Goal: Task Accomplishment & Management: Manage account settings

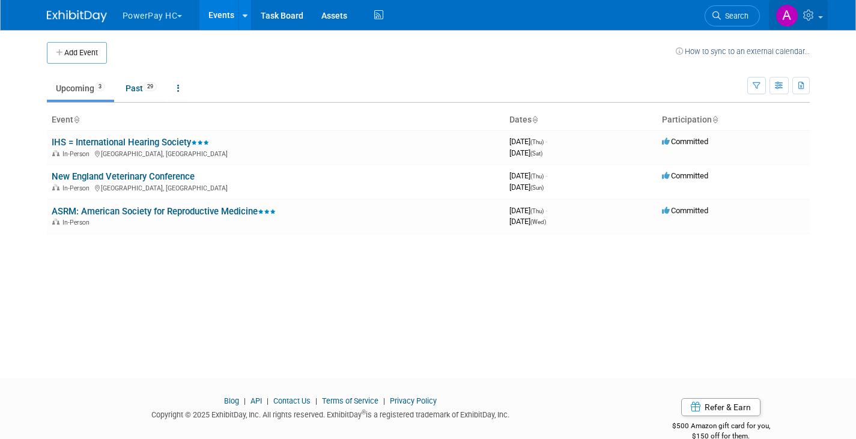
click at [791, 18] on img at bounding box center [786, 15] width 23 height 23
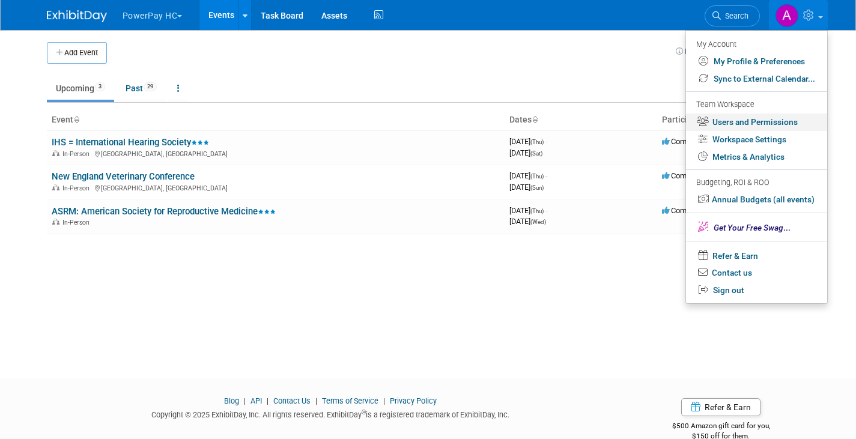
click at [755, 120] on link "Users and Permissions" at bounding box center [756, 121] width 141 height 17
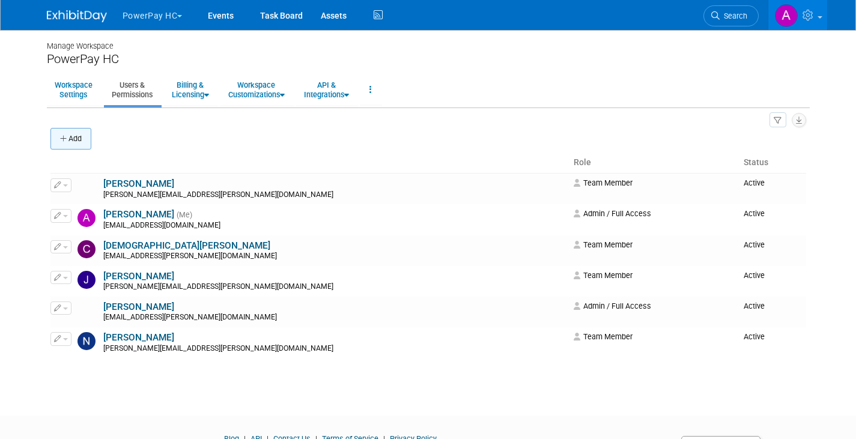
click at [70, 136] on button "Add" at bounding box center [70, 139] width 41 height 22
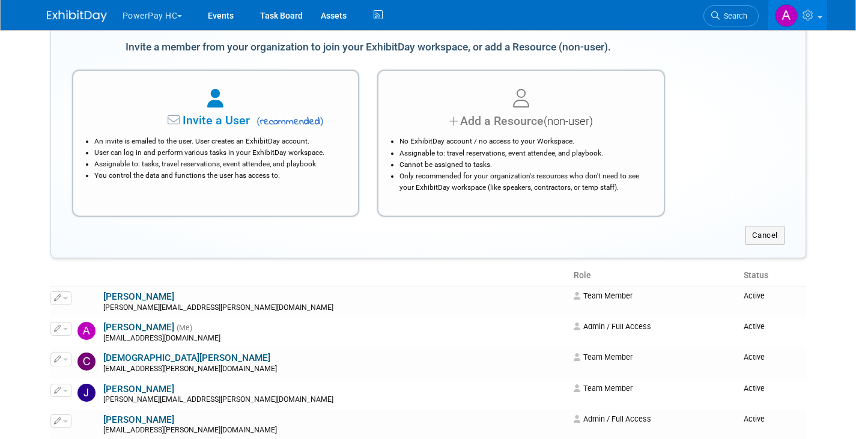
scroll to position [120, 0]
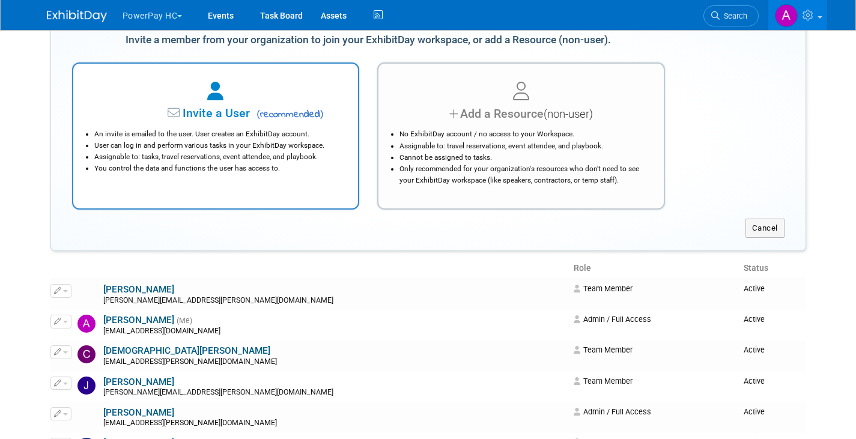
click at [222, 115] on span "Invite a User" at bounding box center [178, 113] width 142 height 14
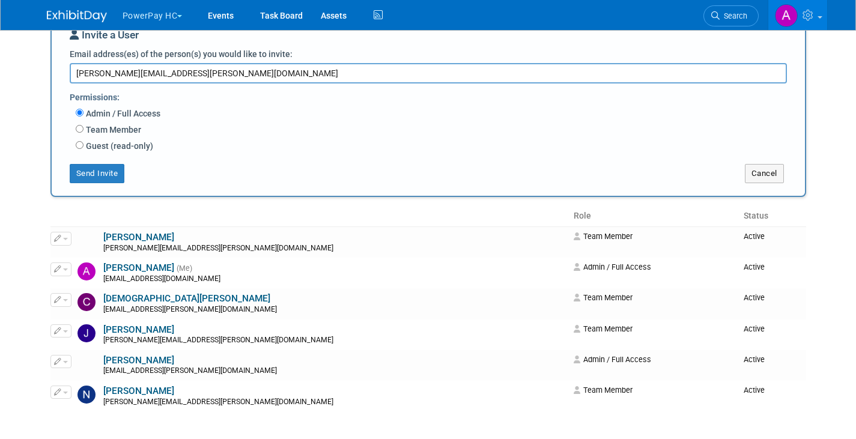
click at [140, 72] on textarea "karin.collier@gerpowerpay.com" at bounding box center [428, 73] width 717 height 20
type textarea "karin.collier@getpowerpay.com"
click at [78, 133] on input "Team Member" at bounding box center [80, 129] width 8 height 8
radio input "true"
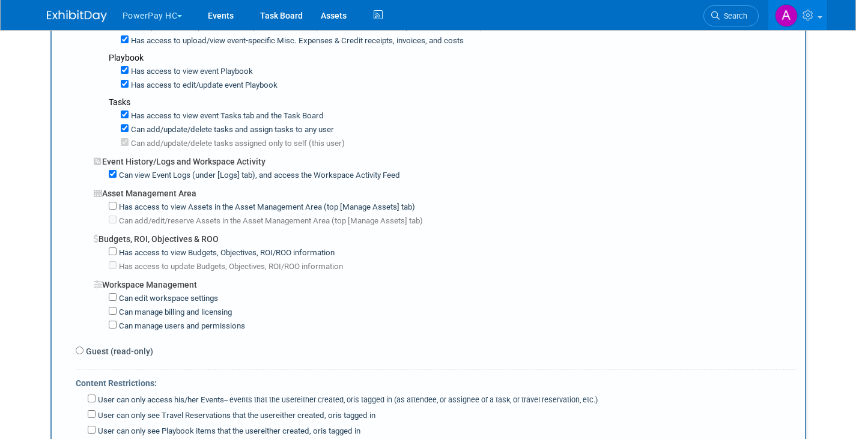
scroll to position [841, 0]
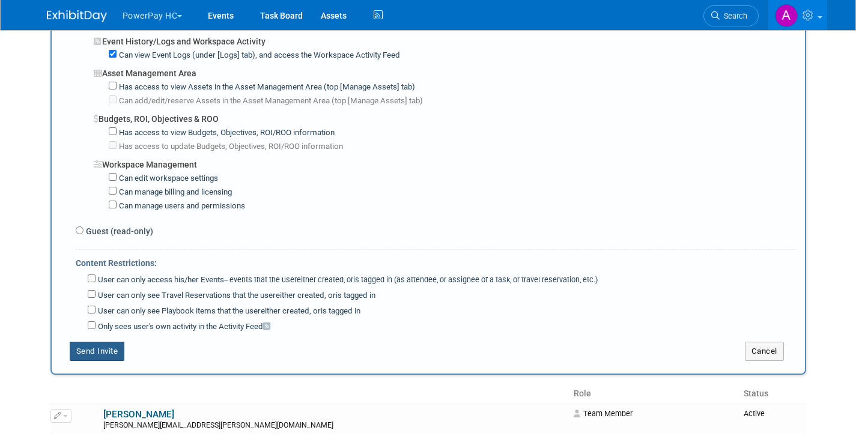
click at [108, 342] on button "Send Invite" at bounding box center [97, 351] width 55 height 19
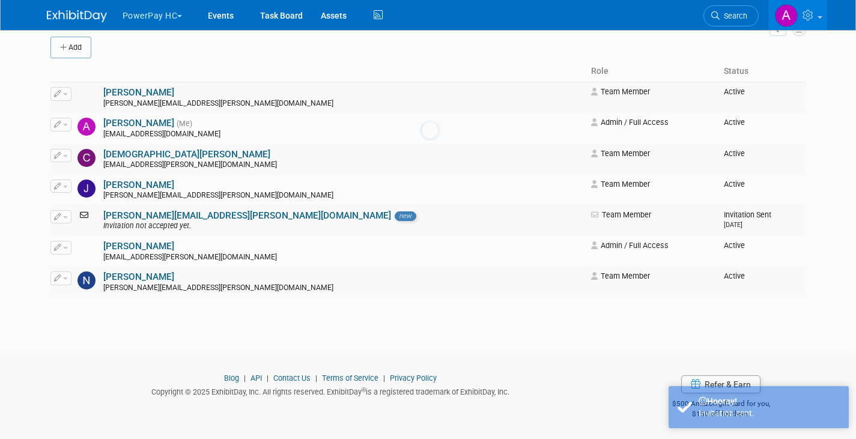
scroll to position [0, 0]
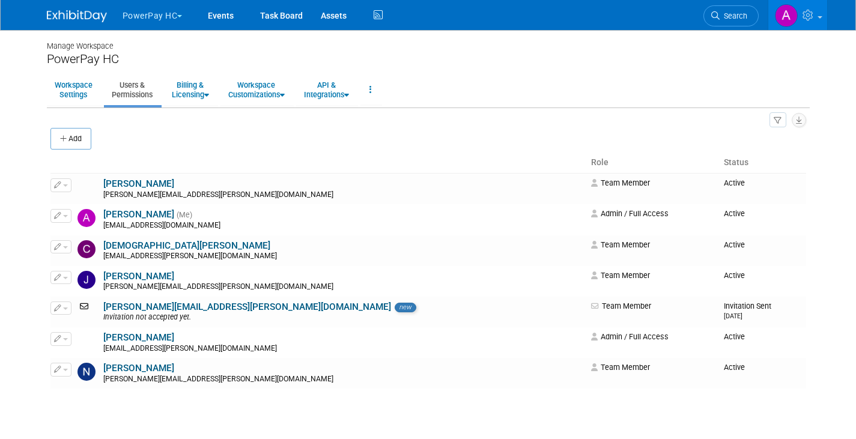
click at [181, 16] on span "button" at bounding box center [179, 16] width 5 height 2
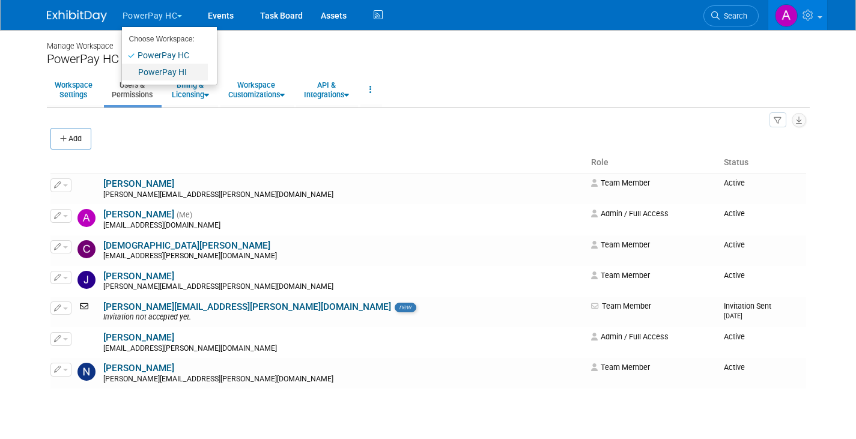
click at [152, 73] on link "PowerPay HI" at bounding box center [165, 72] width 86 height 17
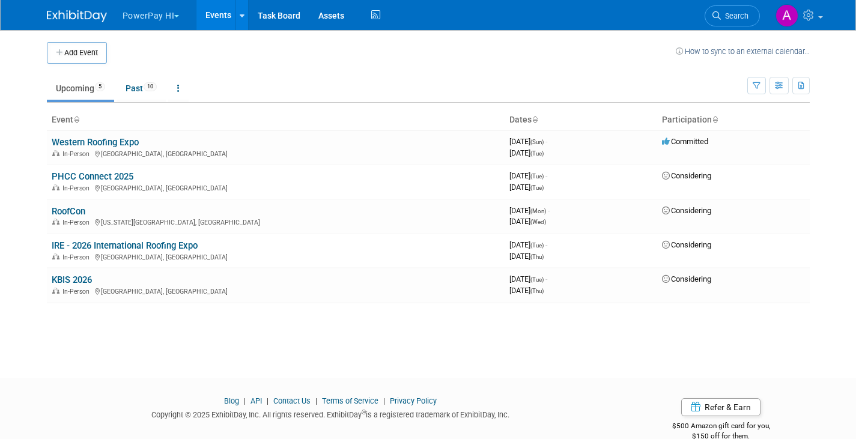
click at [177, 17] on span "button" at bounding box center [176, 16] width 5 height 2
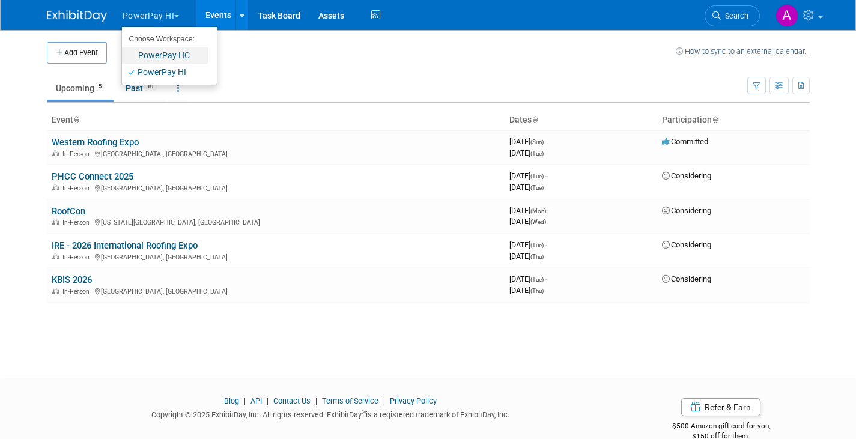
click at [168, 53] on link "PowerPay HC" at bounding box center [165, 55] width 86 height 17
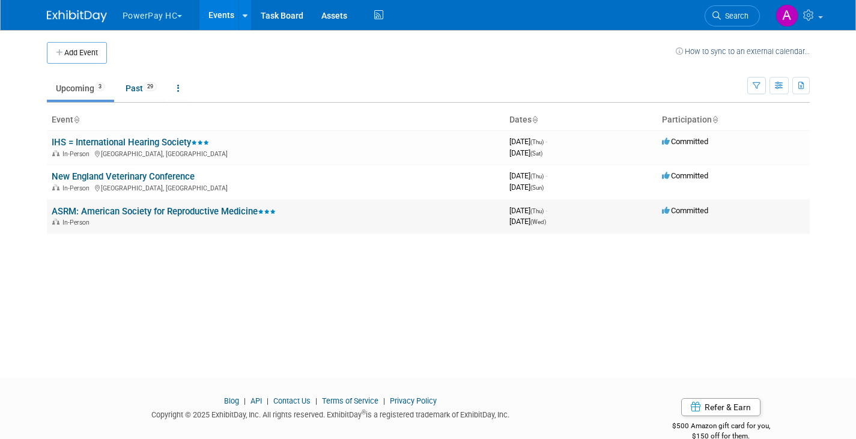
click at [594, 217] on div "[DATE] (Wed)" at bounding box center [580, 220] width 143 height 11
